Goal: Navigation & Orientation: Find specific page/section

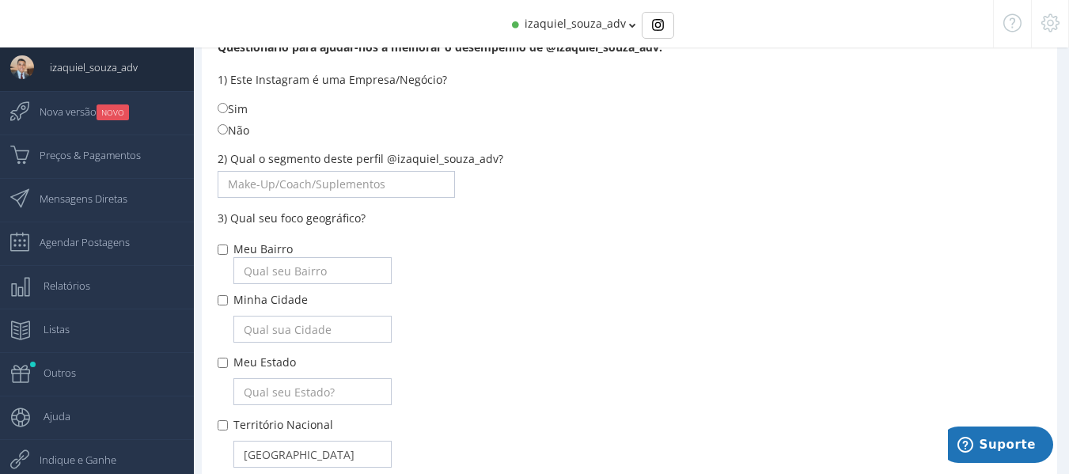
scroll to position [579, 0]
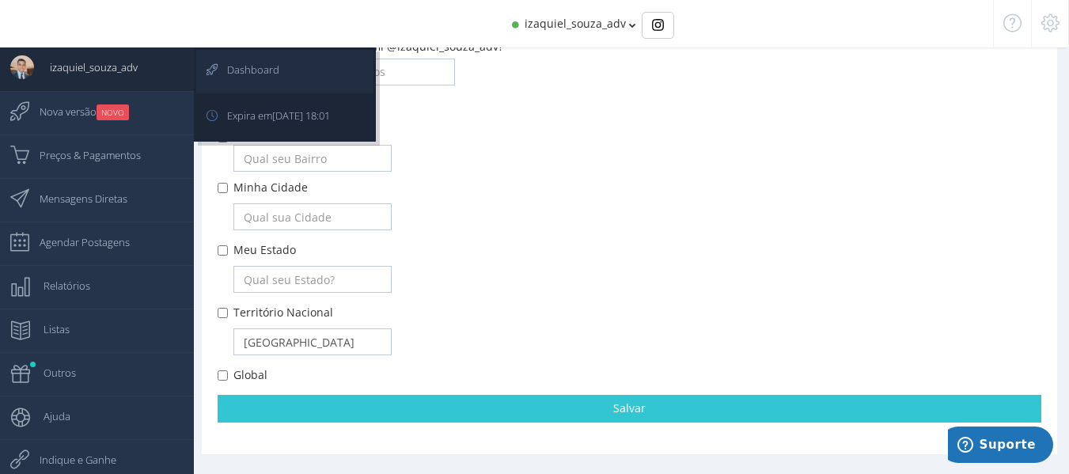
click at [256, 76] on span "Dashboard" at bounding box center [245, 70] width 68 height 40
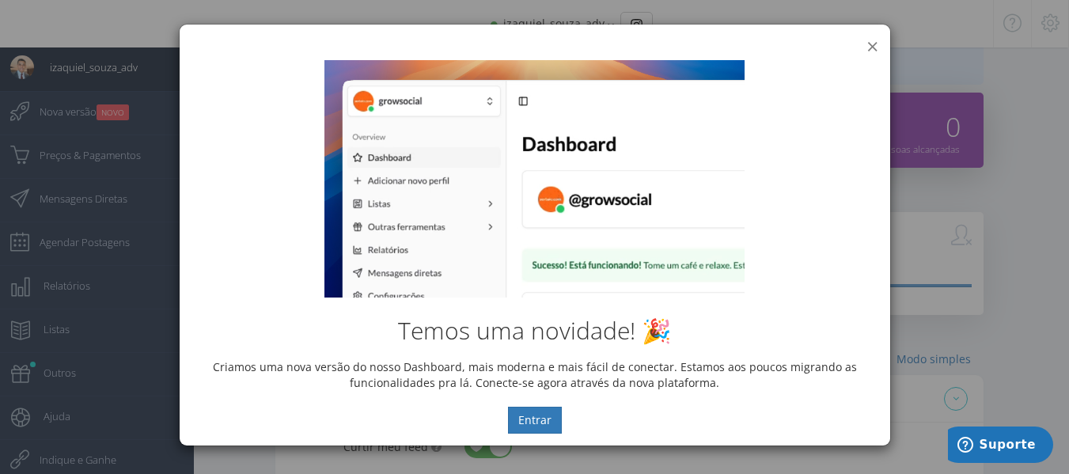
click at [873, 44] on button "×" at bounding box center [872, 46] width 12 height 21
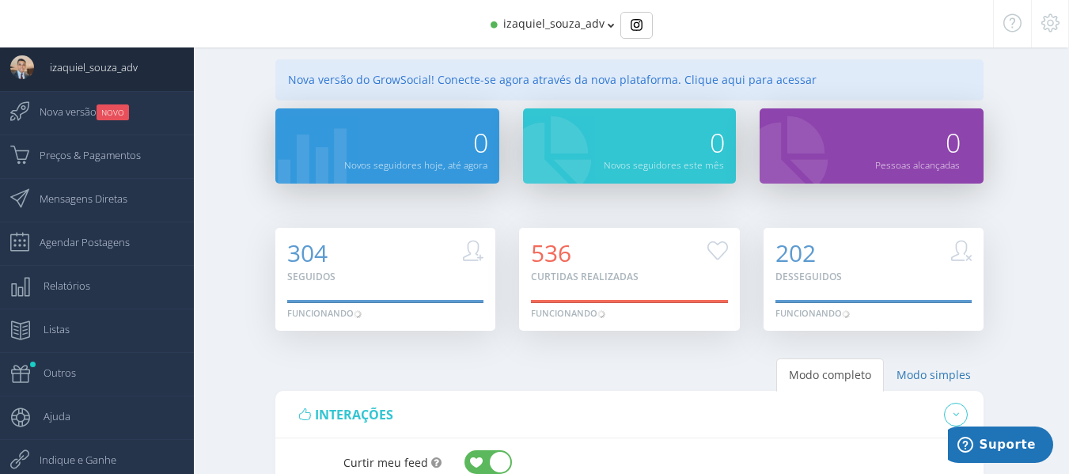
click at [1043, 28] on icon at bounding box center [1050, 22] width 18 height 11
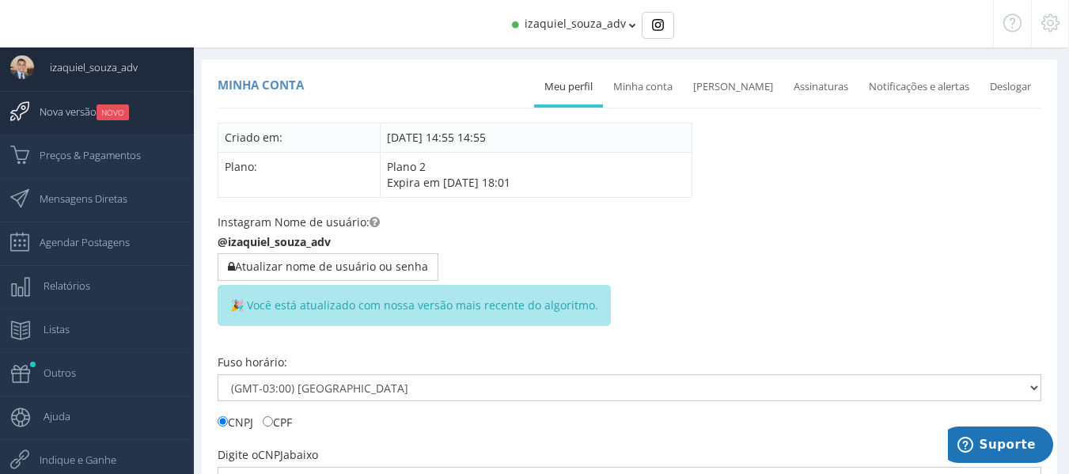
click at [87, 115] on span "Nova versão NOVO" at bounding box center [76, 112] width 105 height 40
